Goal: Task Accomplishment & Management: Manage account settings

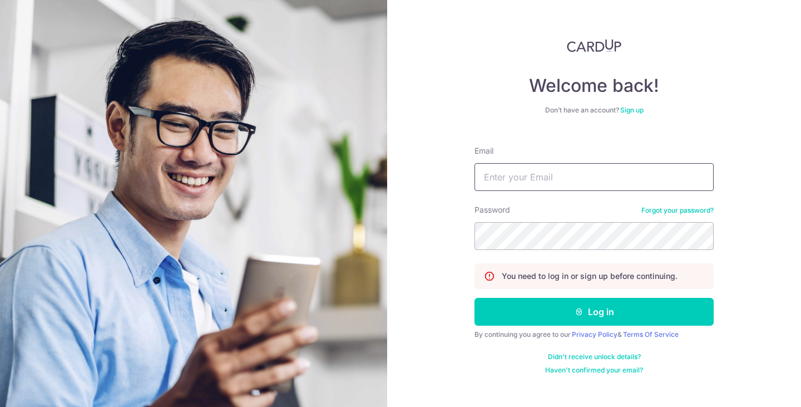
click at [539, 175] on input "Email" at bounding box center [594, 177] width 239 height 28
drag, startPoint x: 615, startPoint y: 176, endPoint x: 513, endPoint y: 179, distance: 102.4
click at [513, 179] on input "[EMAIL_ADDRESS][DOMAIN_NAME]" at bounding box center [594, 177] width 239 height 28
type input "[EMAIL_ADDRESS][DOMAIN_NAME]"
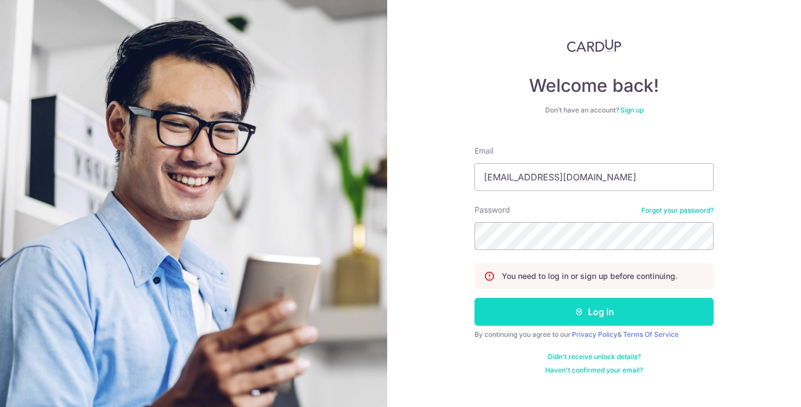
click at [615, 317] on button "Log in" at bounding box center [594, 312] width 239 height 28
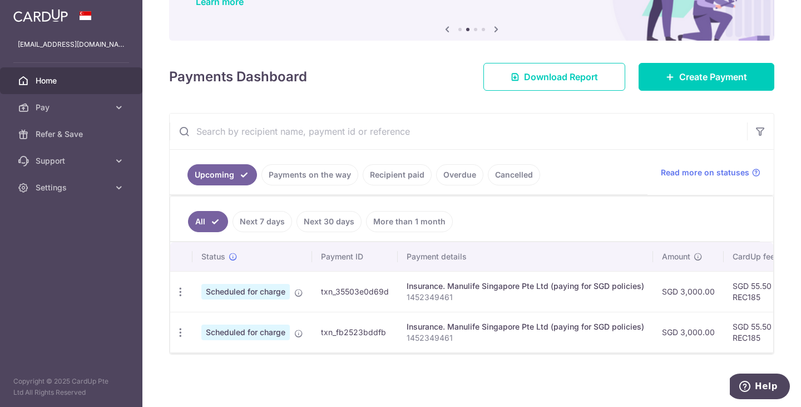
click at [316, 169] on link "Payments on the way" at bounding box center [310, 174] width 97 height 21
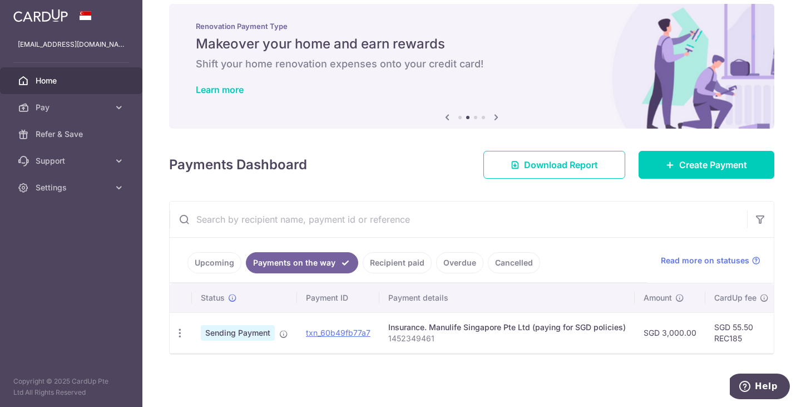
click at [377, 258] on link "Recipient paid" at bounding box center [397, 262] width 69 height 21
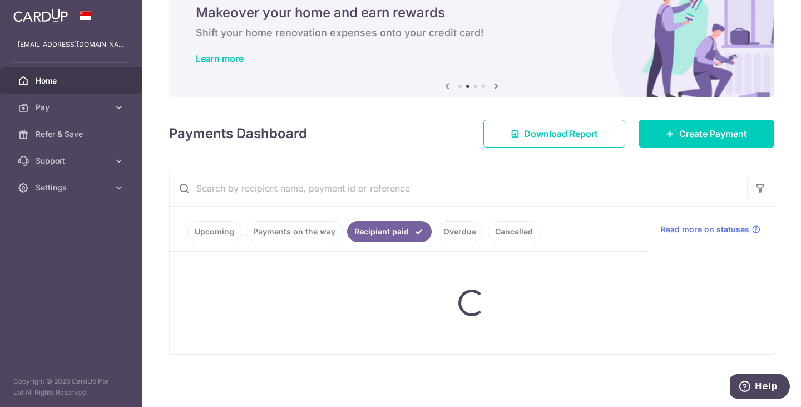
scroll to position [107, 0]
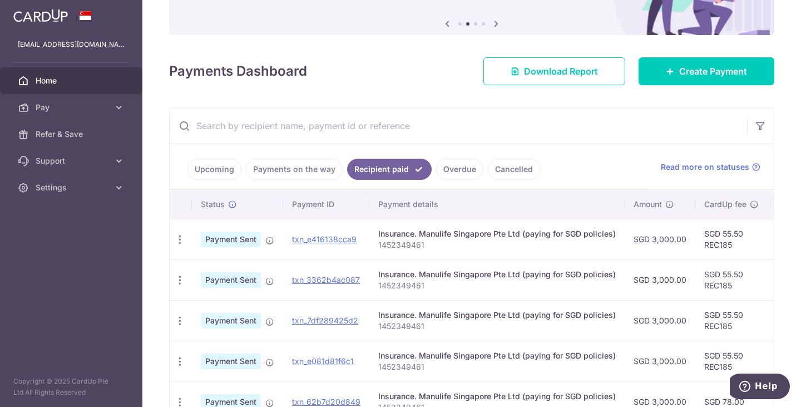
click at [454, 175] on link "Overdue" at bounding box center [459, 169] width 47 height 21
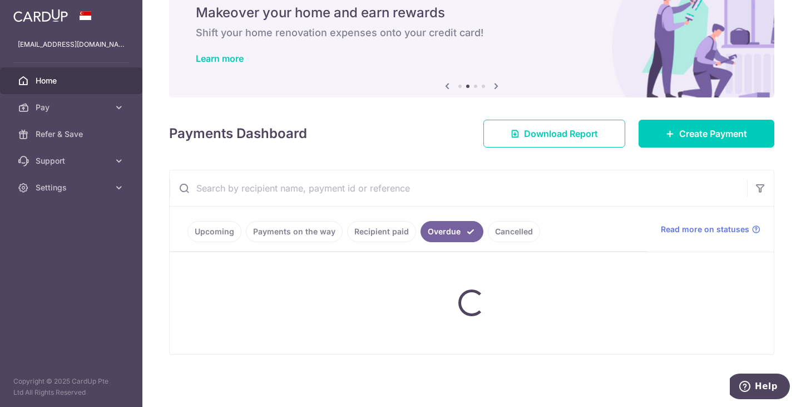
scroll to position [95, 0]
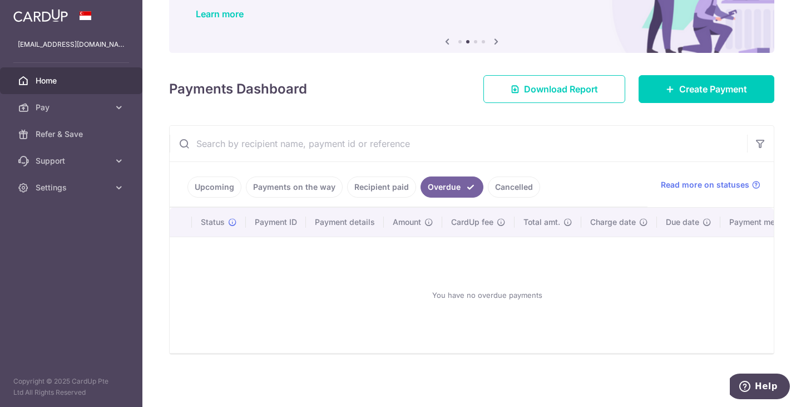
click at [515, 179] on link "Cancelled" at bounding box center [514, 186] width 52 height 21
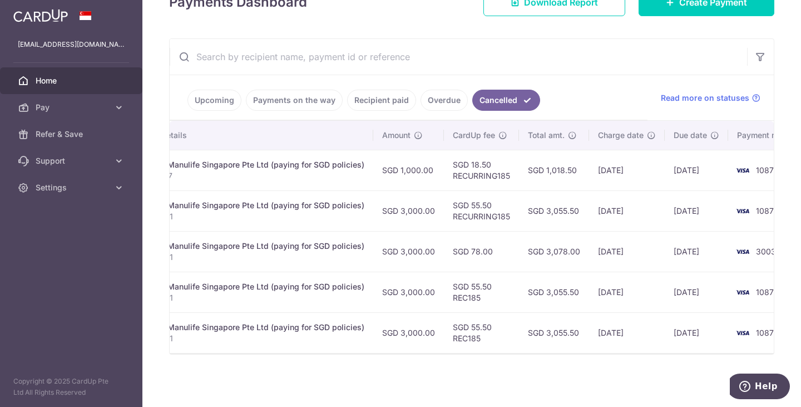
scroll to position [0, 307]
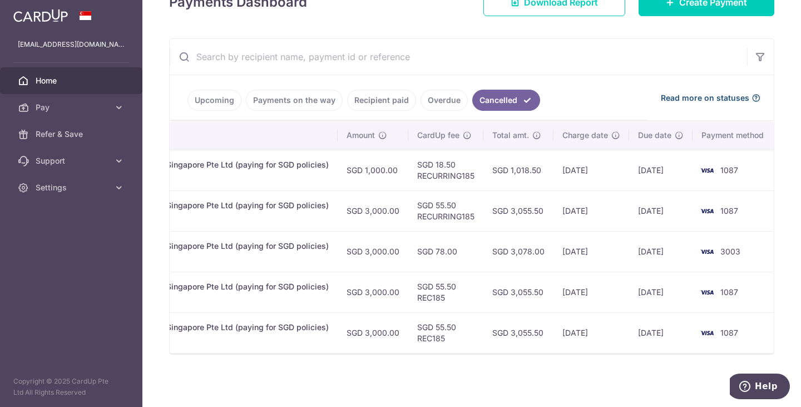
click at [752, 93] on icon at bounding box center [756, 97] width 9 height 9
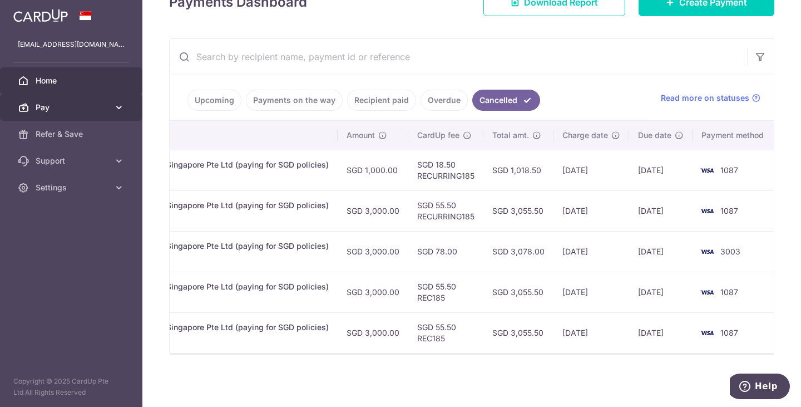
click at [118, 110] on icon at bounding box center [119, 107] width 11 height 11
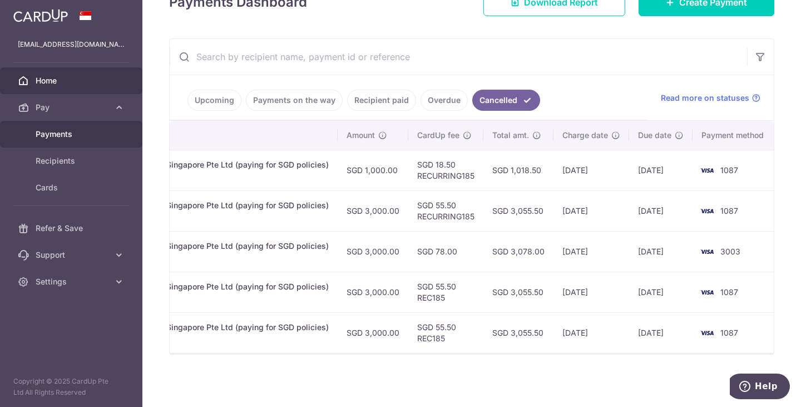
click at [55, 137] on span "Payments" at bounding box center [72, 134] width 73 height 11
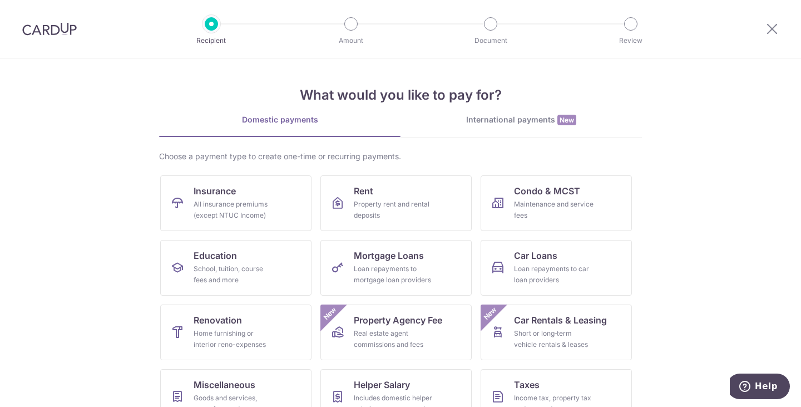
click at [781, 33] on div at bounding box center [772, 29] width 58 height 58
click at [769, 28] on icon at bounding box center [772, 29] width 13 height 14
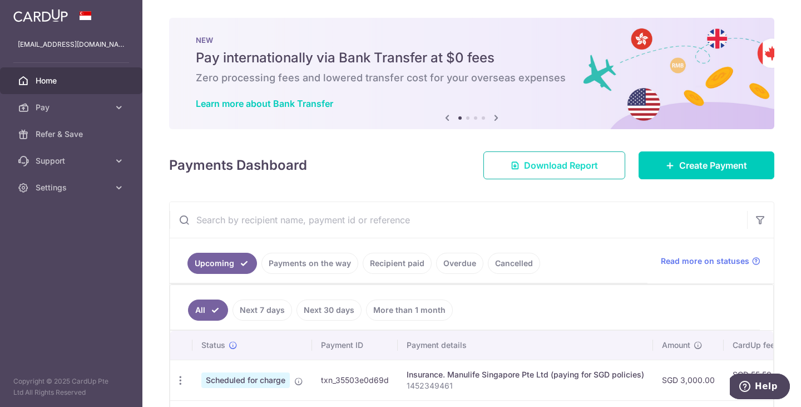
scroll to position [94, 0]
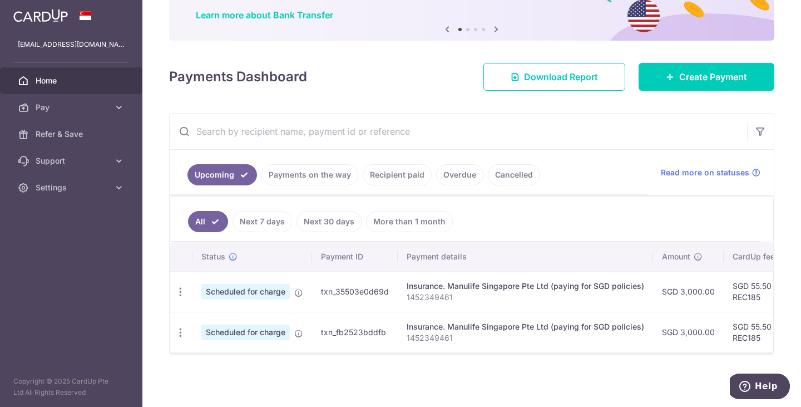
click at [387, 217] on link "More than 1 month" at bounding box center [409, 221] width 87 height 21
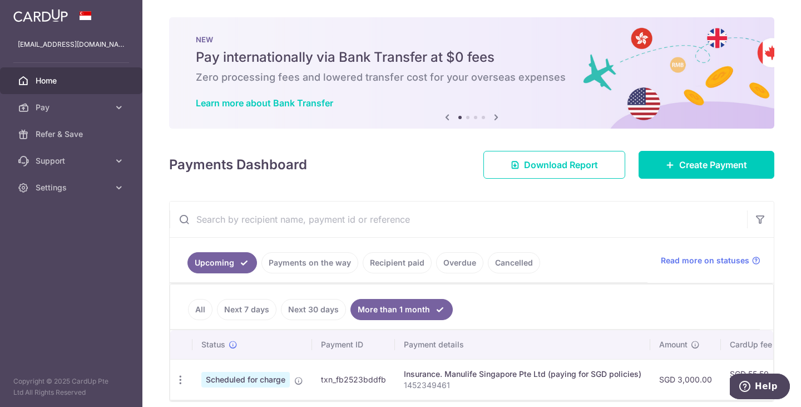
scroll to position [0, 0]
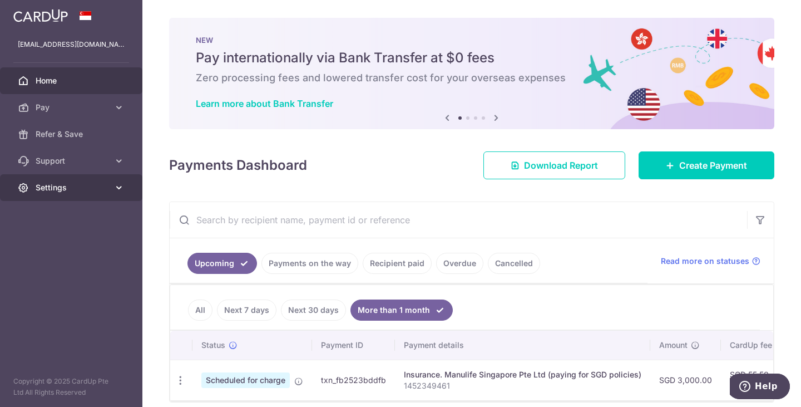
click at [111, 195] on link "Settings" at bounding box center [71, 187] width 142 height 27
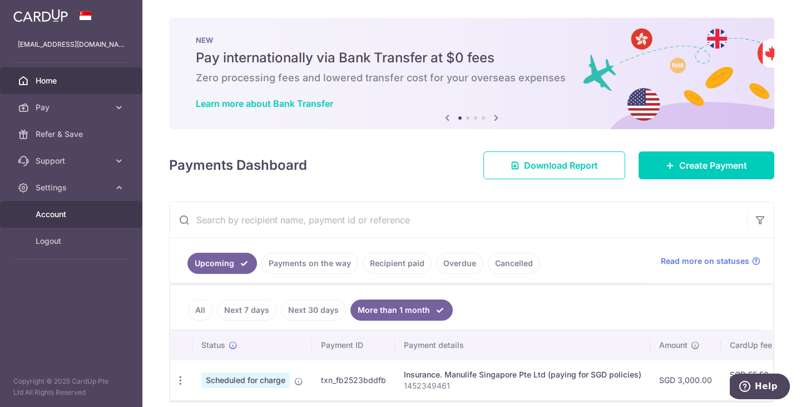
click at [58, 211] on span "Account" at bounding box center [72, 214] width 73 height 11
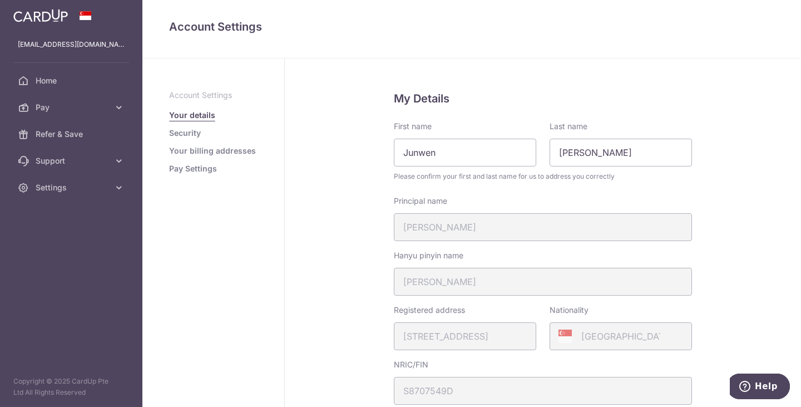
click at [197, 168] on link "Pay Settings" at bounding box center [193, 168] width 48 height 11
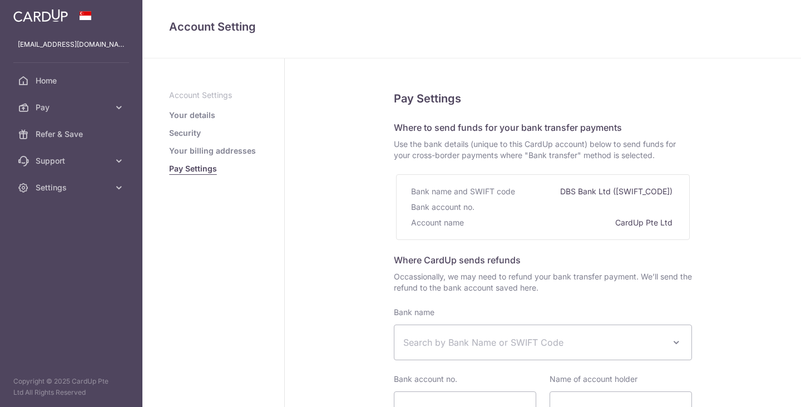
select select
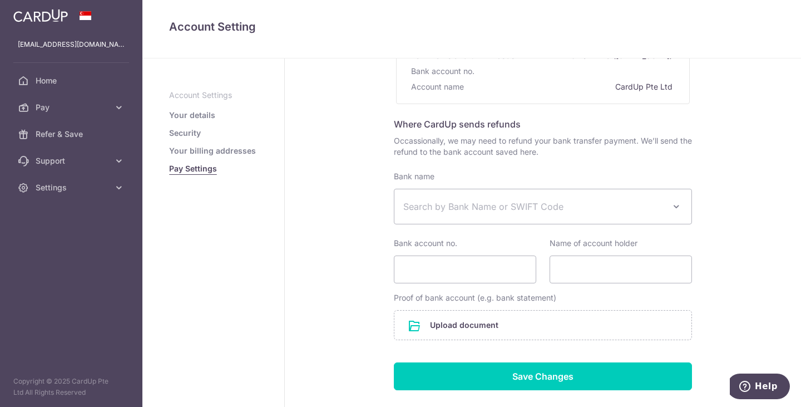
scroll to position [36, 0]
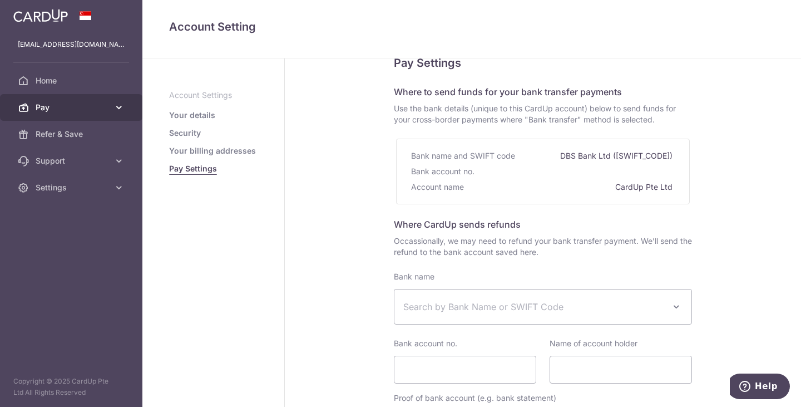
click at [115, 107] on icon at bounding box center [119, 107] width 11 height 11
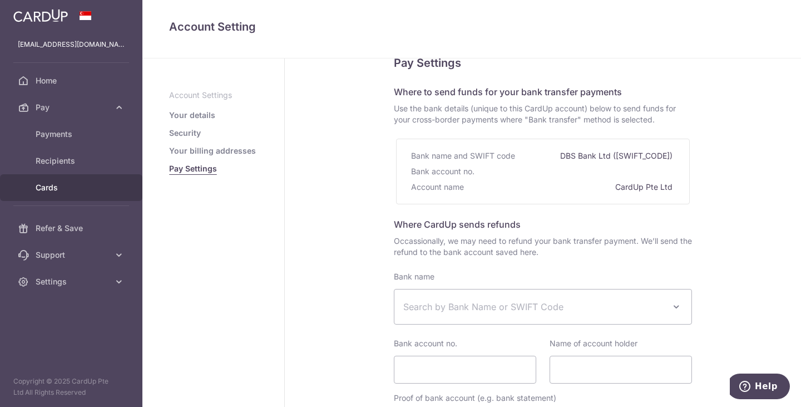
click at [58, 183] on span "Cards" at bounding box center [72, 187] width 73 height 11
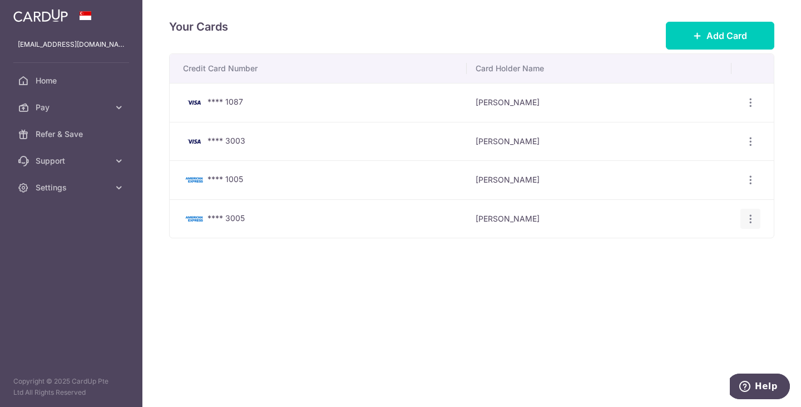
click at [756, 220] on div "View/Edit [GEOGRAPHIC_DATA]" at bounding box center [751, 219] width 21 height 21
click at [751, 220] on icon "button" at bounding box center [751, 219] width 12 height 12
click at [501, 338] on div "Your Cards Add Card Credit Card Number Card Holder Name **** 1087 [PERSON_NAME]…" at bounding box center [471, 203] width 659 height 407
